Goal: Communication & Community: Connect with others

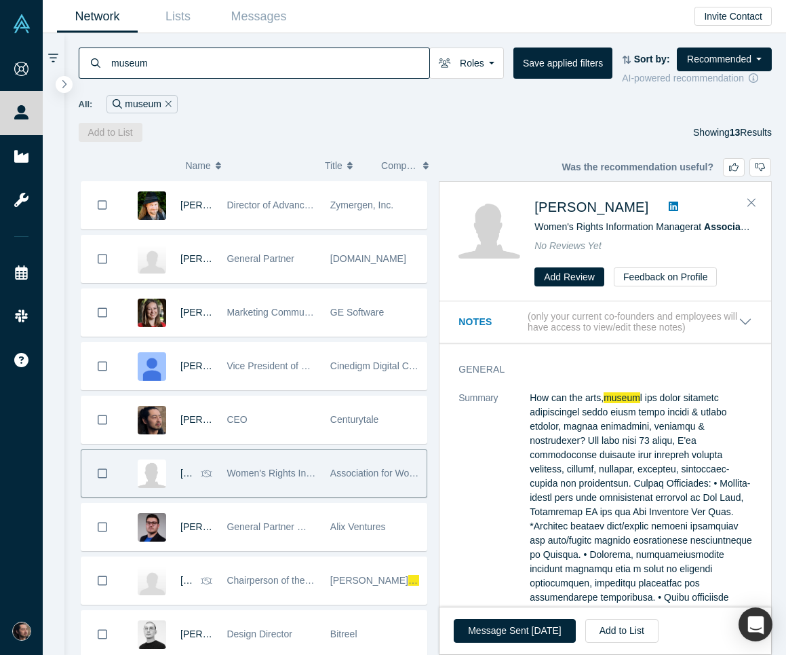
scroll to position [255, 0]
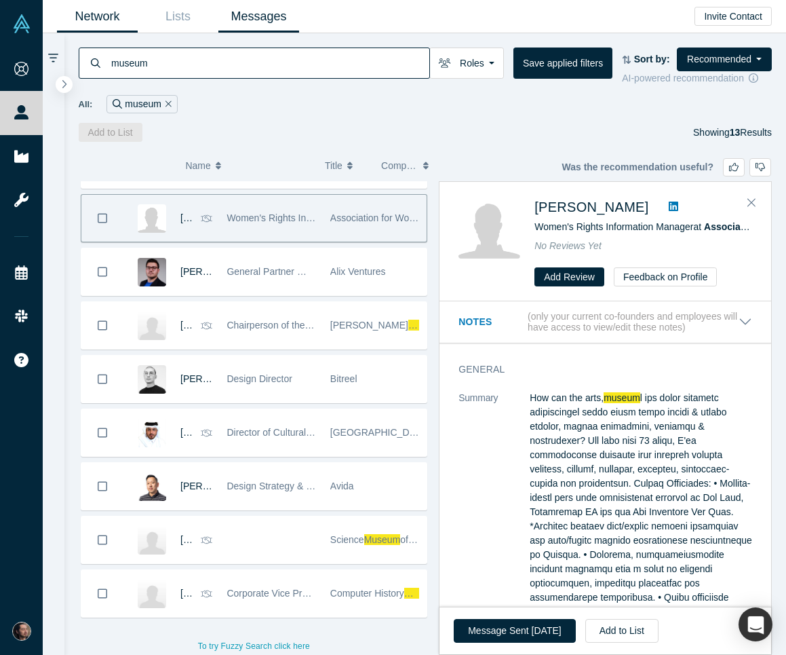
click at [249, 19] on link "Messages" at bounding box center [258, 17] width 81 height 32
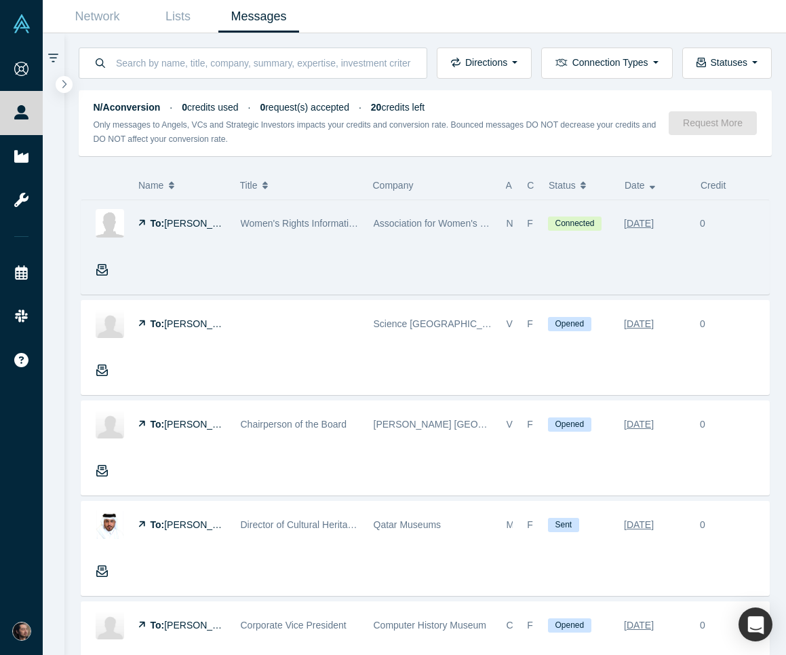
click at [483, 250] on div "To: Masum Momaya Women's Rights Information Manager Association for Women's Rig…" at bounding box center [425, 246] width 689 height 95
click at [104, 271] on icon "button" at bounding box center [102, 270] width 12 height 12
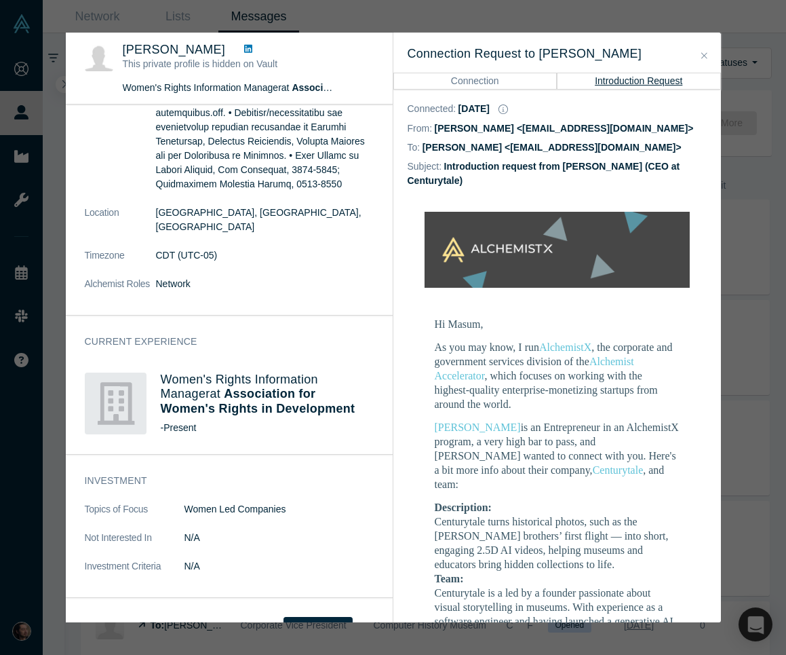
click at [668, 82] on button "Introduction Request" at bounding box center [639, 81] width 164 height 16
click at [754, 192] on div "Was the recommendation useful? Masum Momaya This private profile is hidden on V…" at bounding box center [393, 327] width 786 height 655
